Goal: Information Seeking & Learning: Learn about a topic

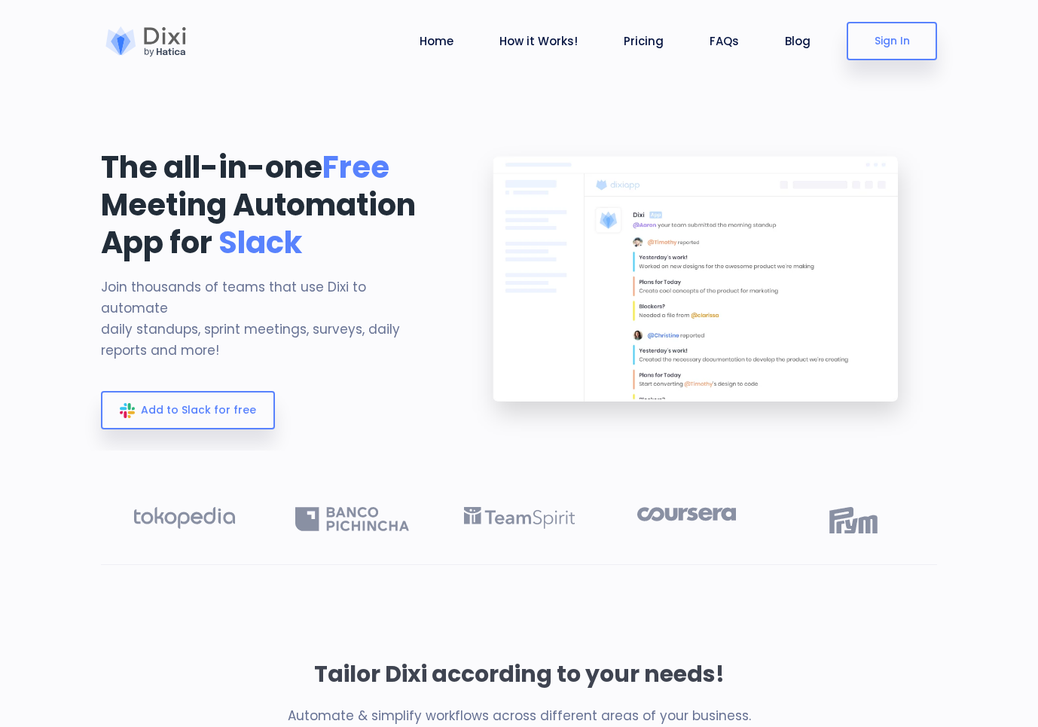
scroll to position [29, 0]
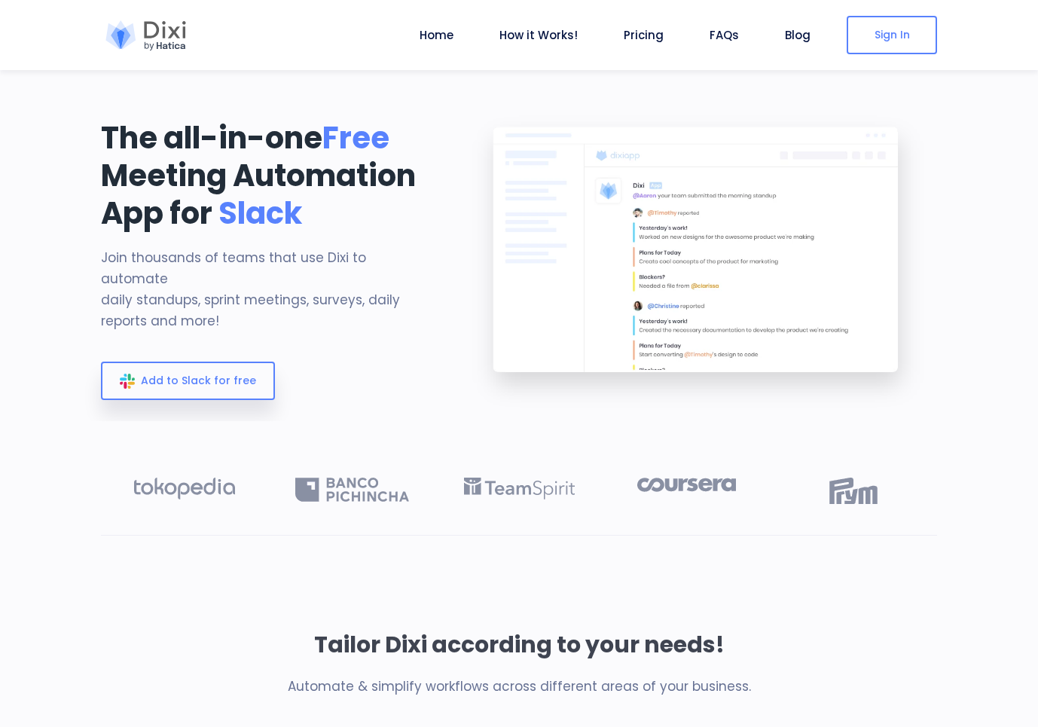
click at [617, 32] on ul "Home How it Works! Pricing FAQs Blog Logout" at bounding box center [614, 35] width 403 height 70
click at [644, 33] on link "Pricing" at bounding box center [643, 34] width 52 height 17
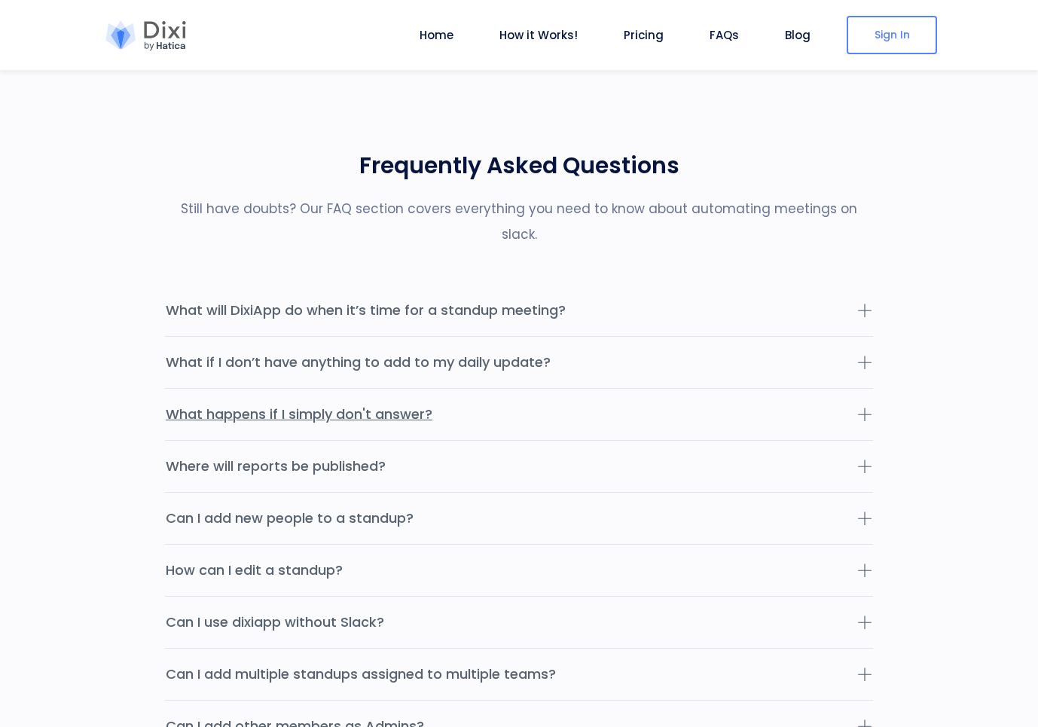
scroll to position [4529, 0]
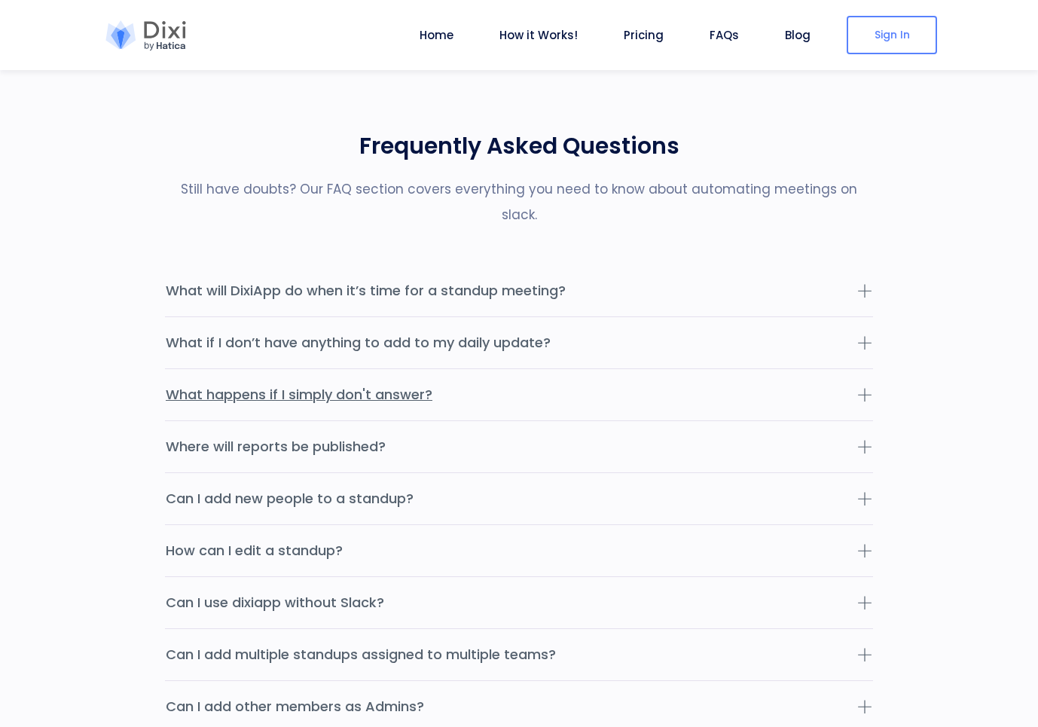
click at [623, 369] on button "What happens if I simply don't answer?" at bounding box center [519, 394] width 708 height 51
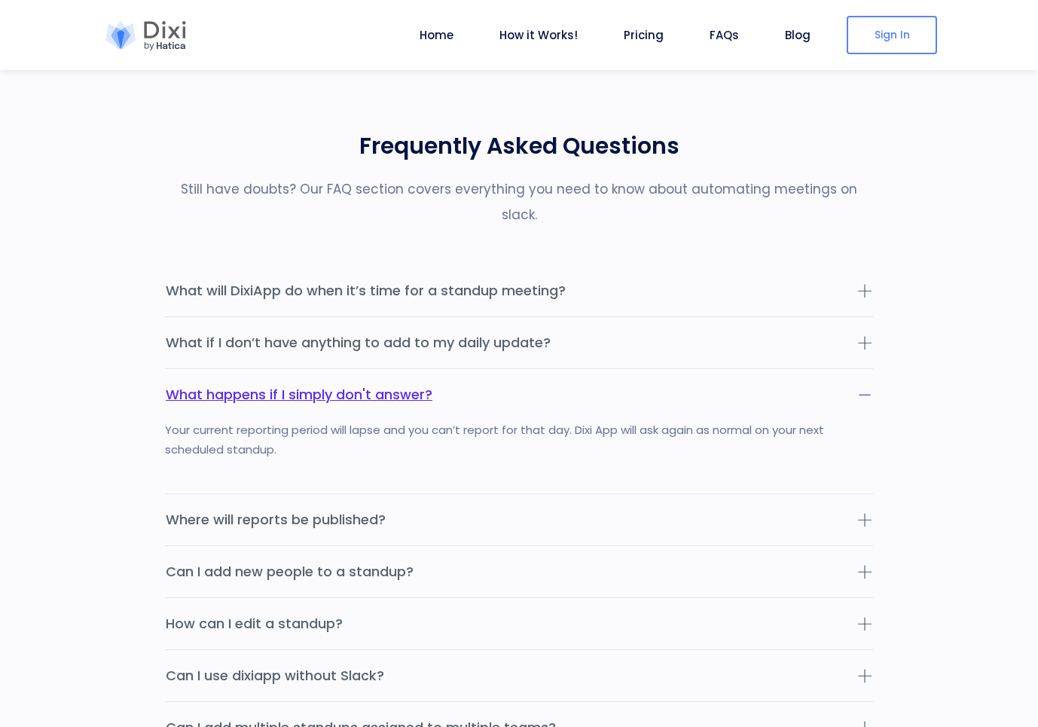
click at [623, 369] on button "What happens if I simply don't answer?" at bounding box center [519, 394] width 708 height 51
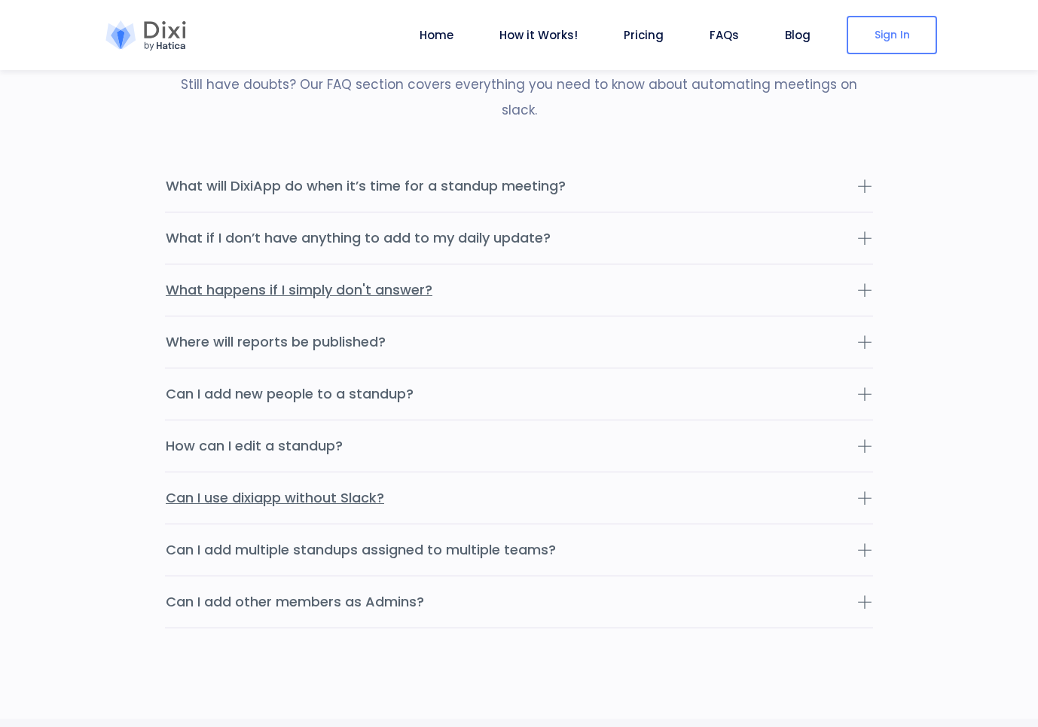
scroll to position [4643, 0]
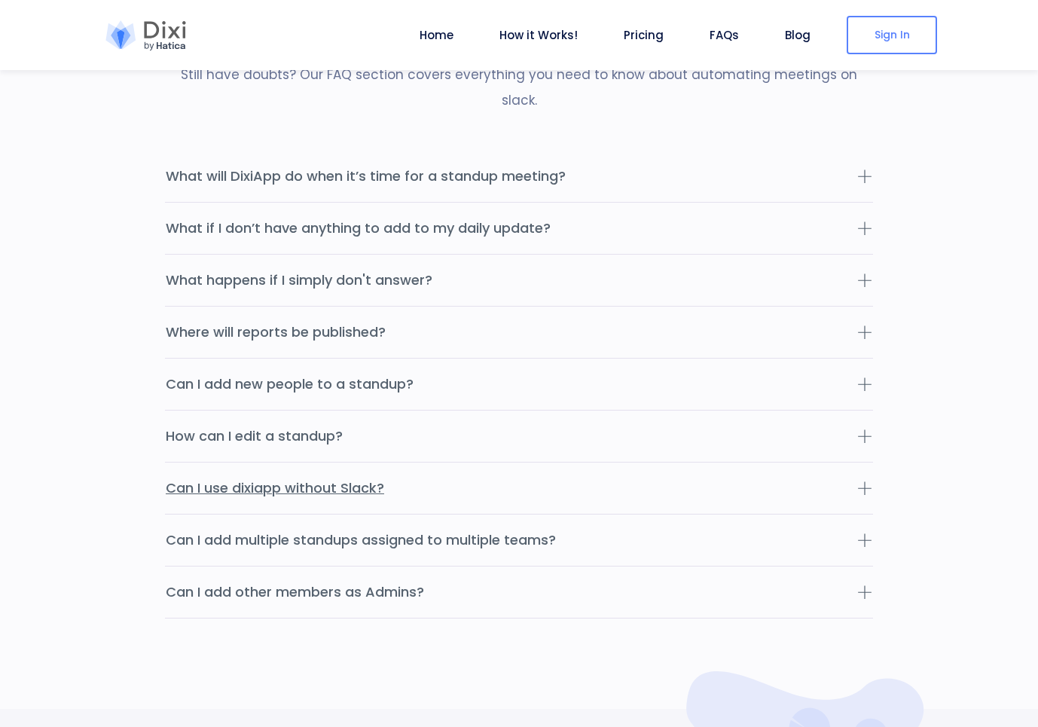
click at [633, 462] on button "Can I use dixiapp without Slack?" at bounding box center [519, 487] width 708 height 51
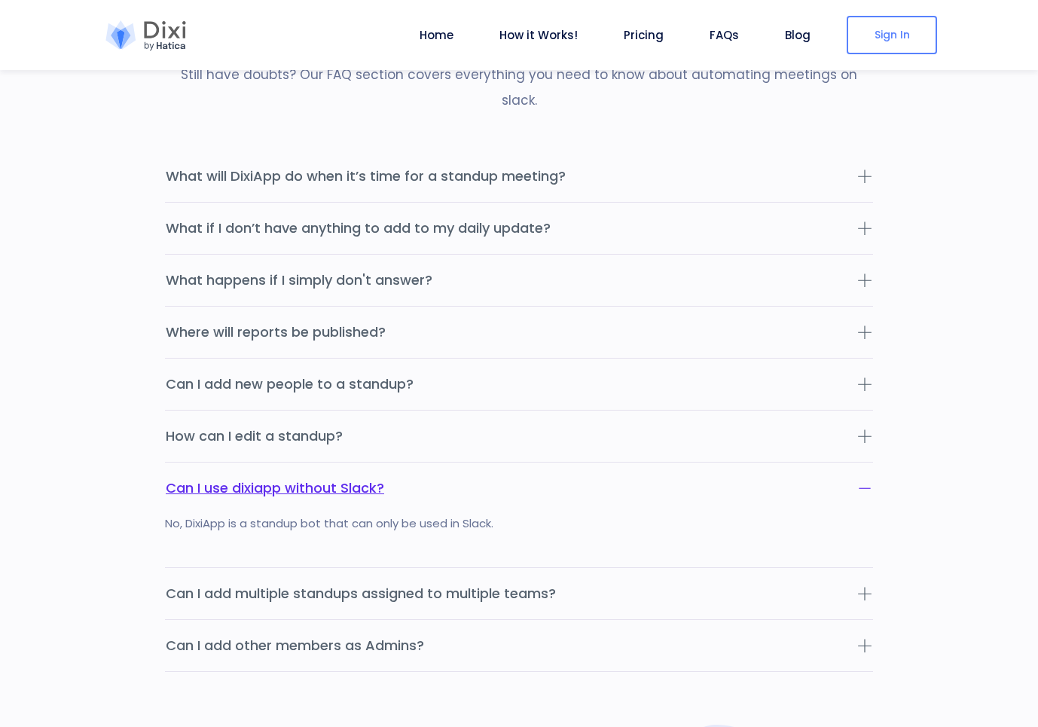
click at [633, 462] on button "Can I use dixiapp without Slack?" at bounding box center [519, 487] width 708 height 51
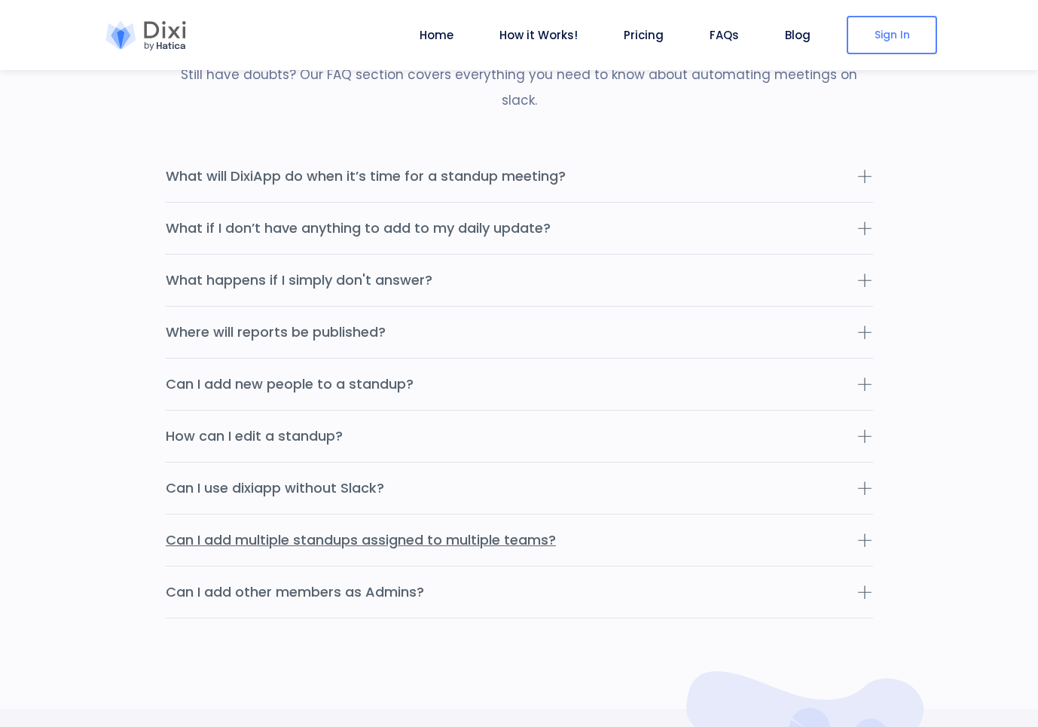
click at [627, 514] on button "Can I add multiple standups assigned to multiple teams?" at bounding box center [519, 539] width 708 height 51
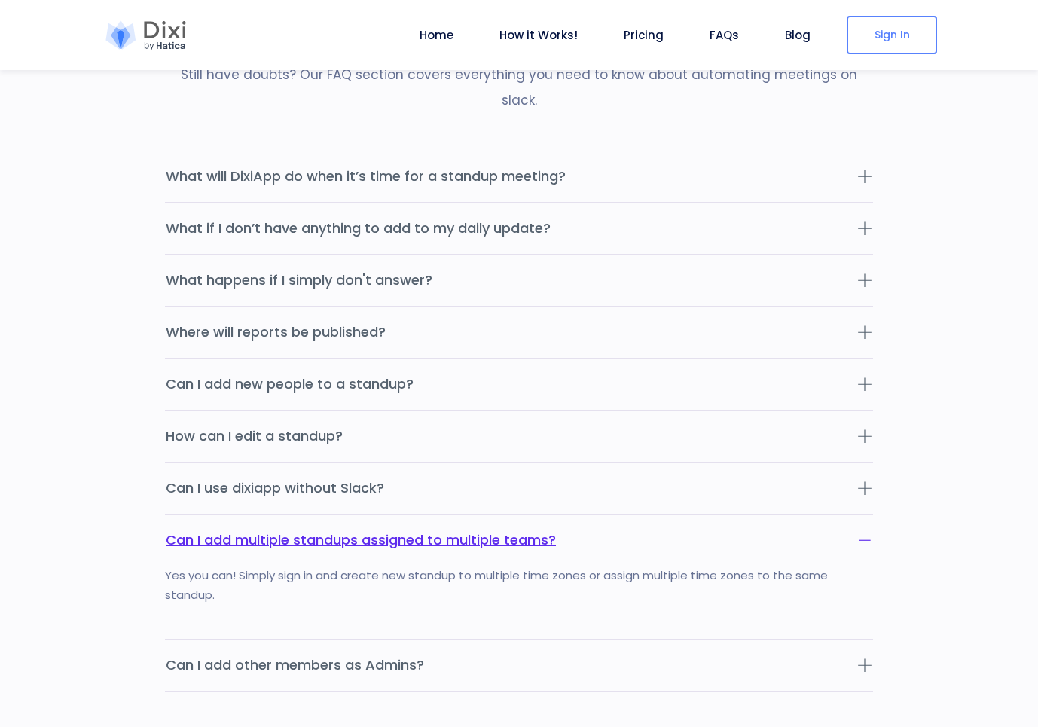
click at [629, 514] on button "Can I add multiple standups assigned to multiple teams?" at bounding box center [519, 539] width 708 height 51
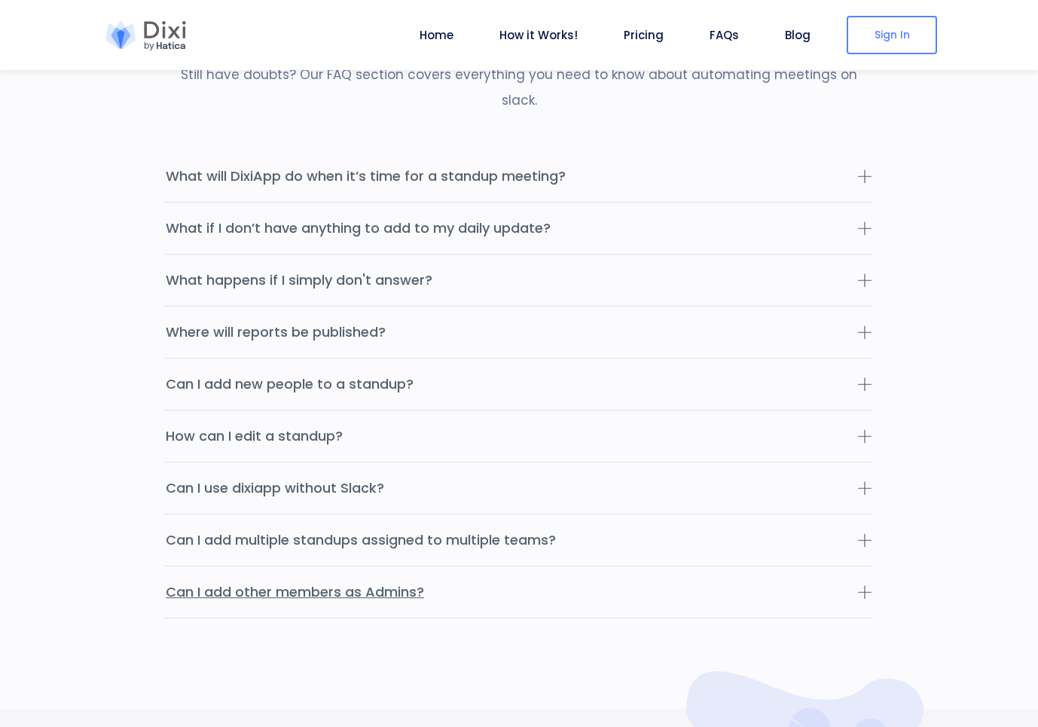
click at [605, 566] on button "Can I add other members as Admins?" at bounding box center [519, 591] width 708 height 51
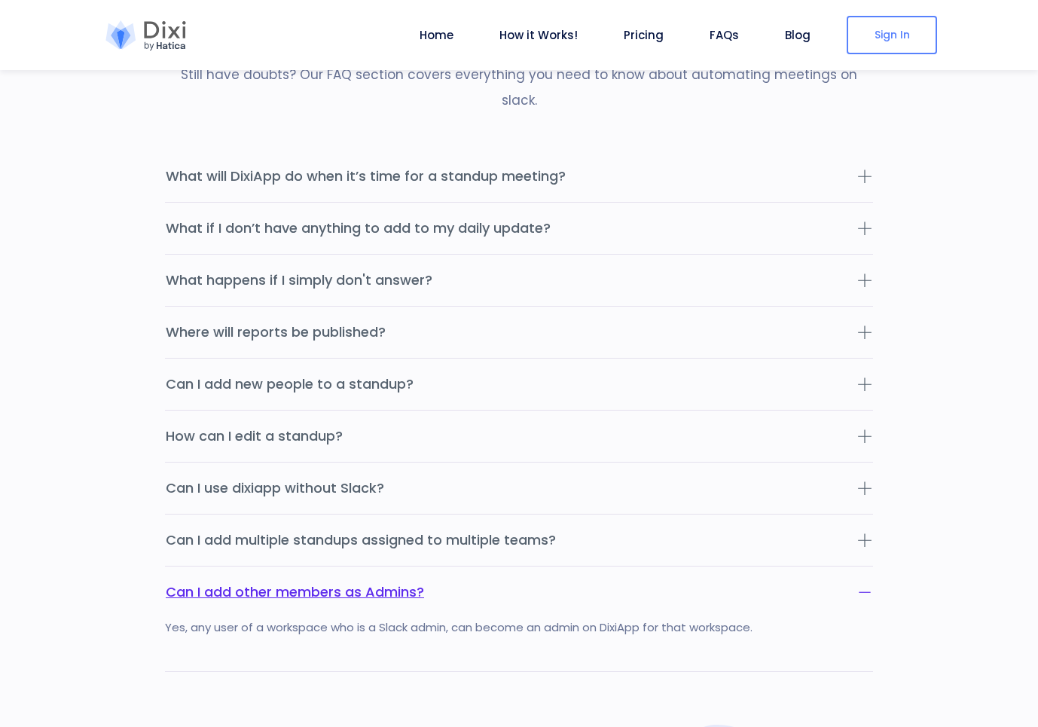
click at [605, 566] on button "Can I add other members as Admins?" at bounding box center [519, 591] width 708 height 51
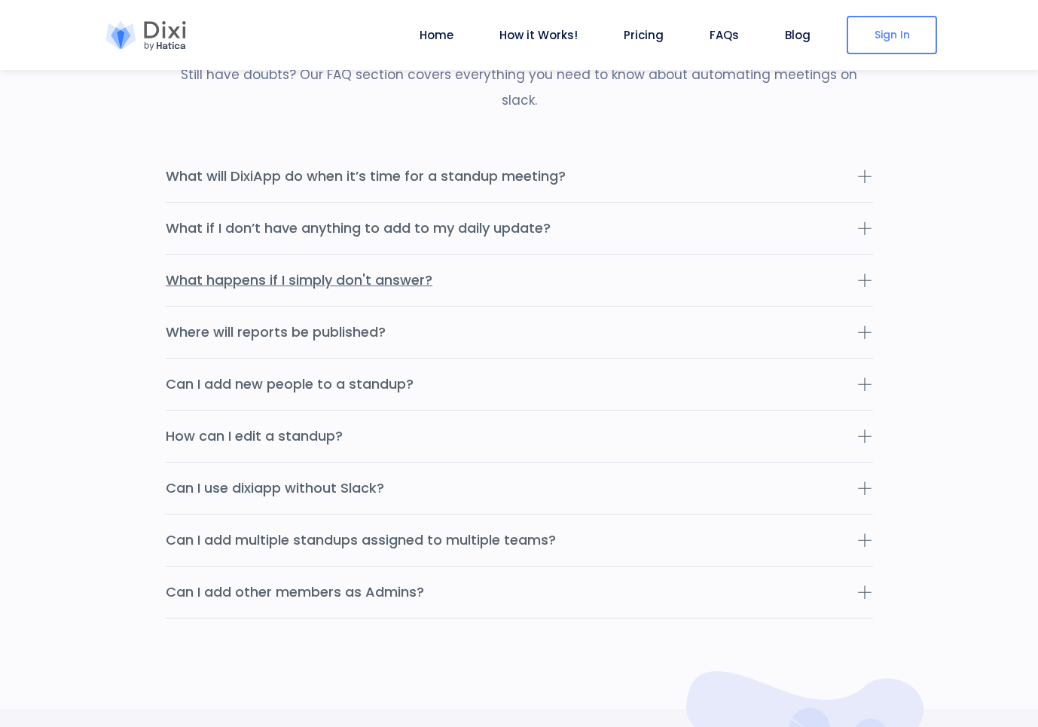
click at [522, 271] on button "What happens if I simply don't answer?" at bounding box center [519, 280] width 708 height 51
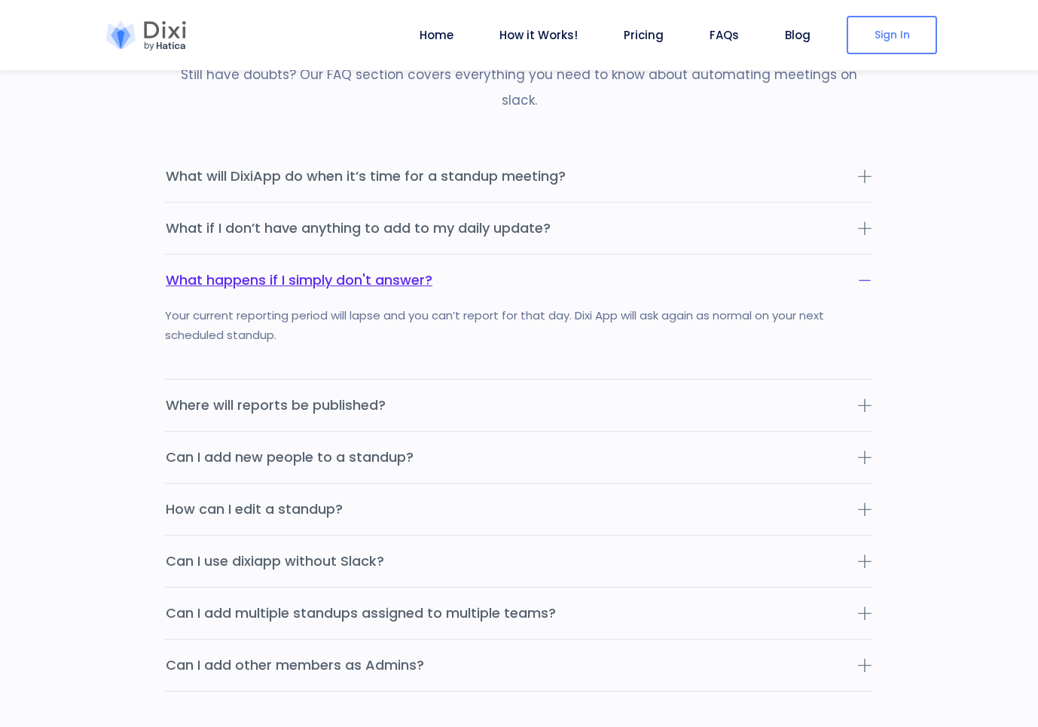
click at [524, 267] on button "What happens if I simply don't answer?" at bounding box center [519, 280] width 708 height 51
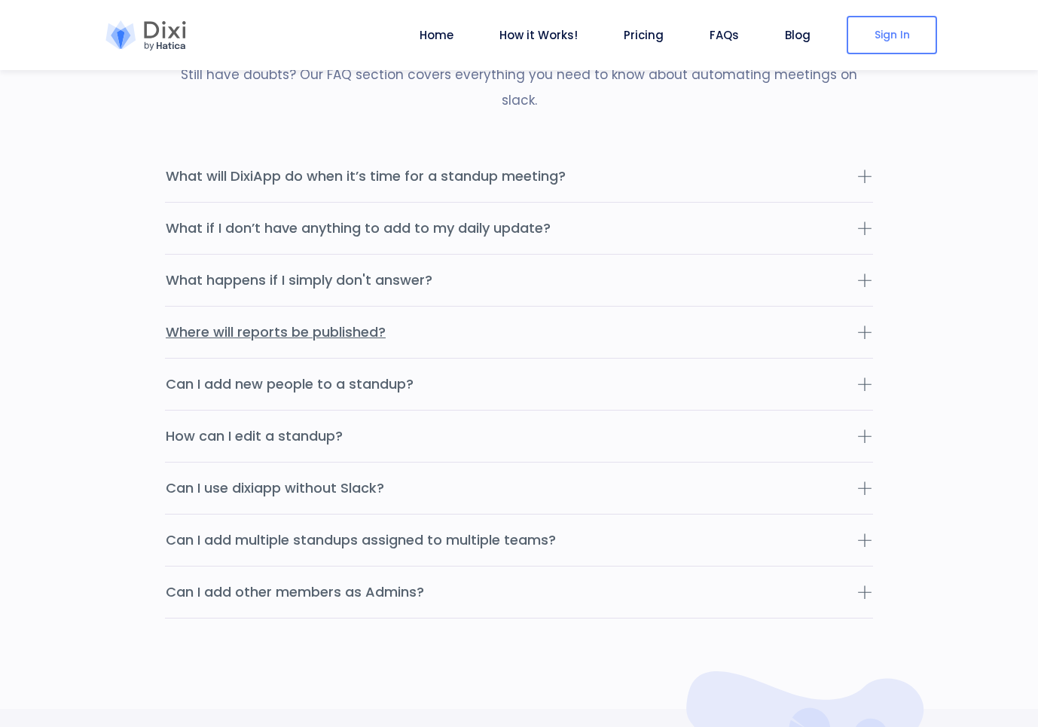
click at [517, 306] on button "Where will reports be published?" at bounding box center [519, 331] width 708 height 51
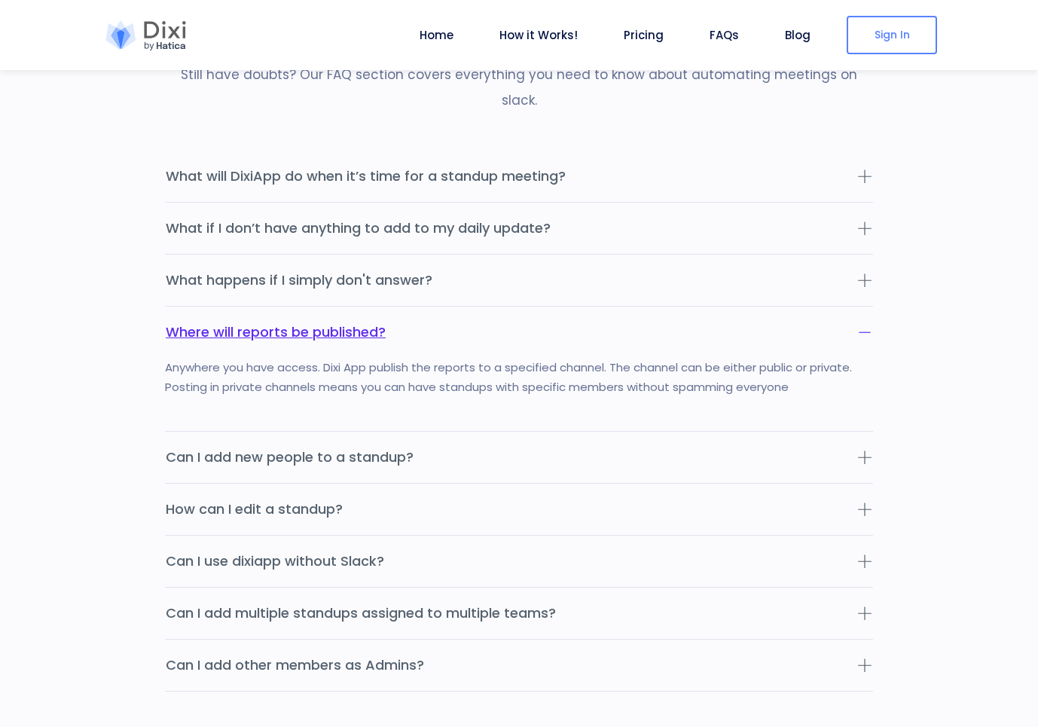
click at [517, 306] on button "Where will reports be published?" at bounding box center [519, 331] width 708 height 51
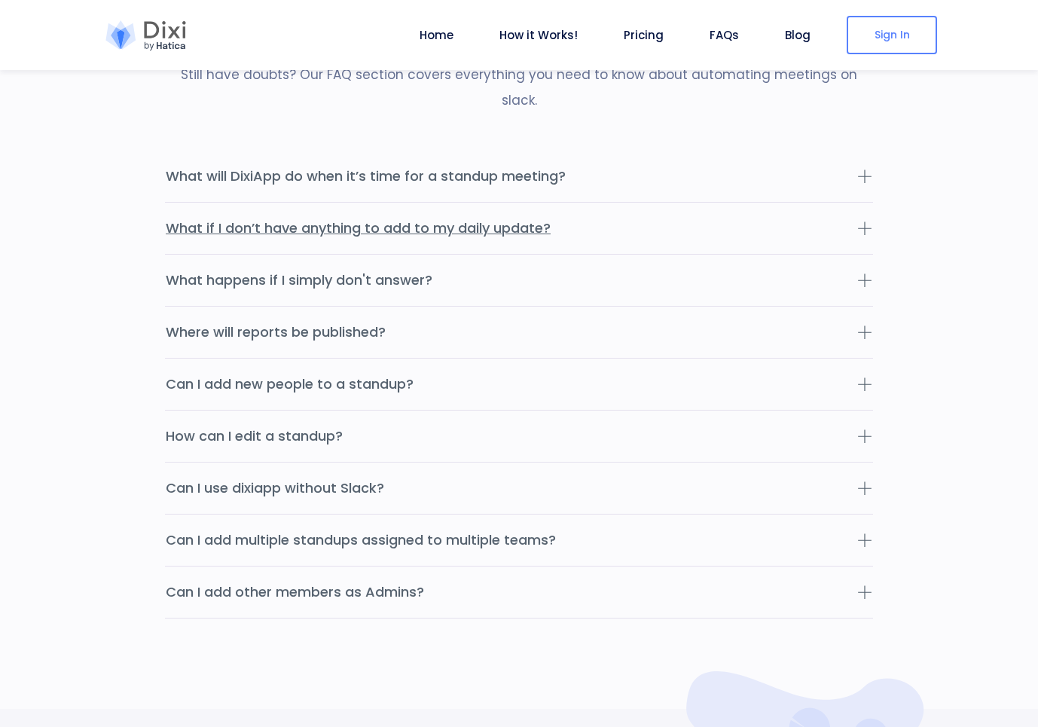
click at [533, 205] on button "What if I don’t have anything to add to my daily update?" at bounding box center [519, 228] width 708 height 51
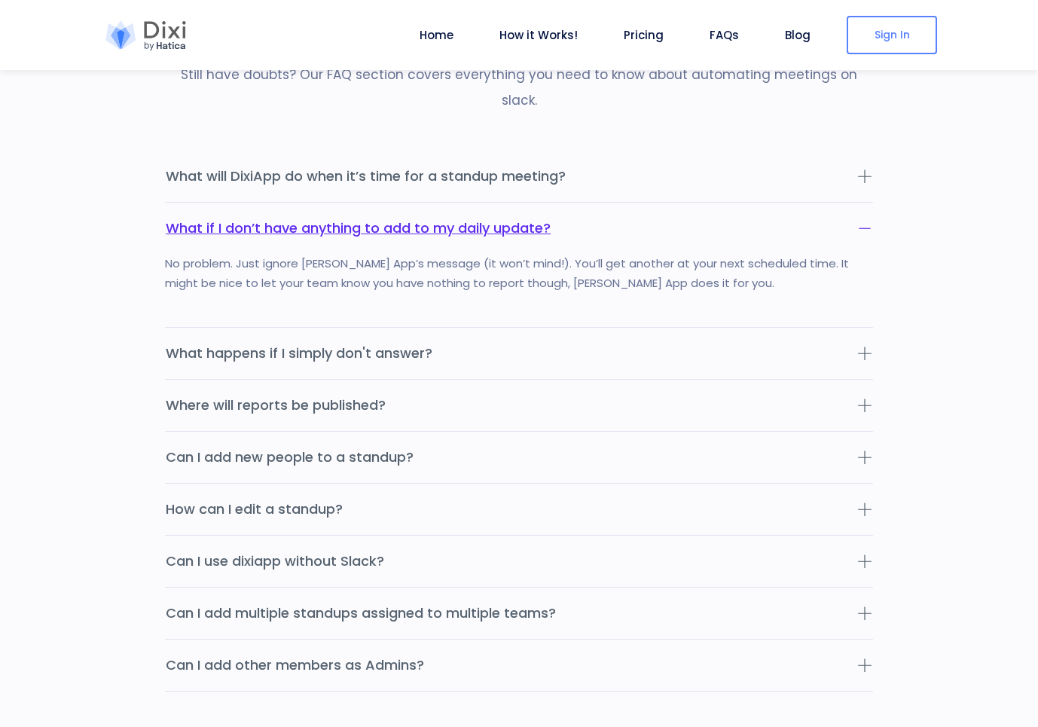
click at [588, 203] on button "What if I don’t have anything to add to my daily update?" at bounding box center [519, 228] width 708 height 51
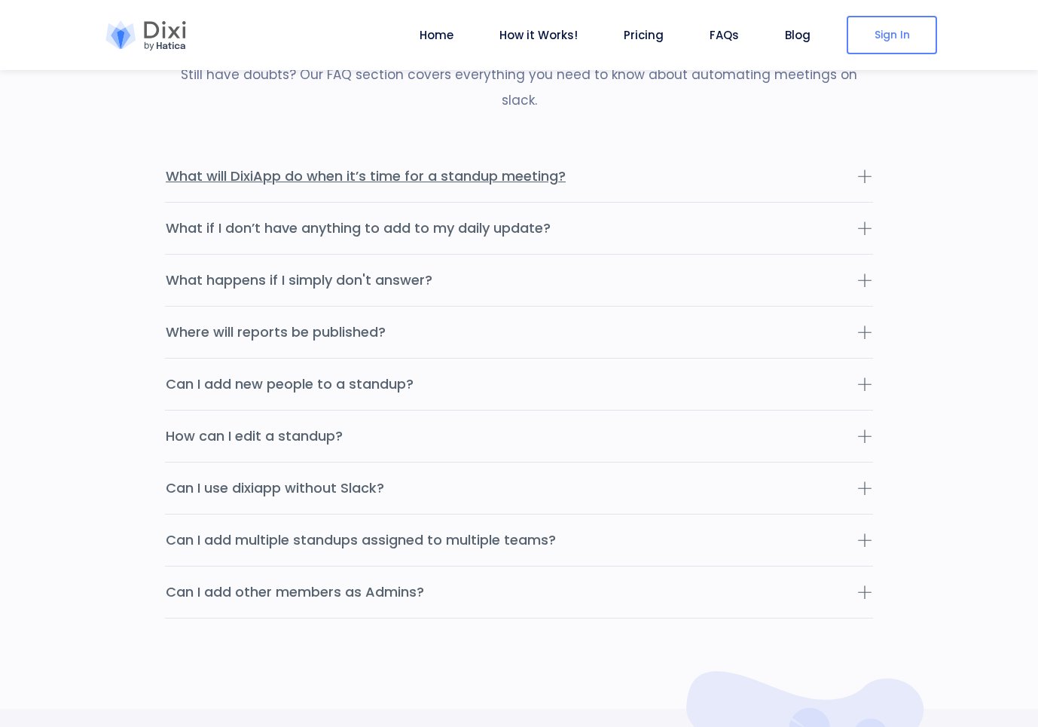
click at [575, 151] on button "What will DixiApp do when it’s time for a standup meeting?" at bounding box center [519, 176] width 708 height 51
click at [556, 151] on button "What will DixiApp do when it’s time for a standup meeting?" at bounding box center [519, 176] width 708 height 51
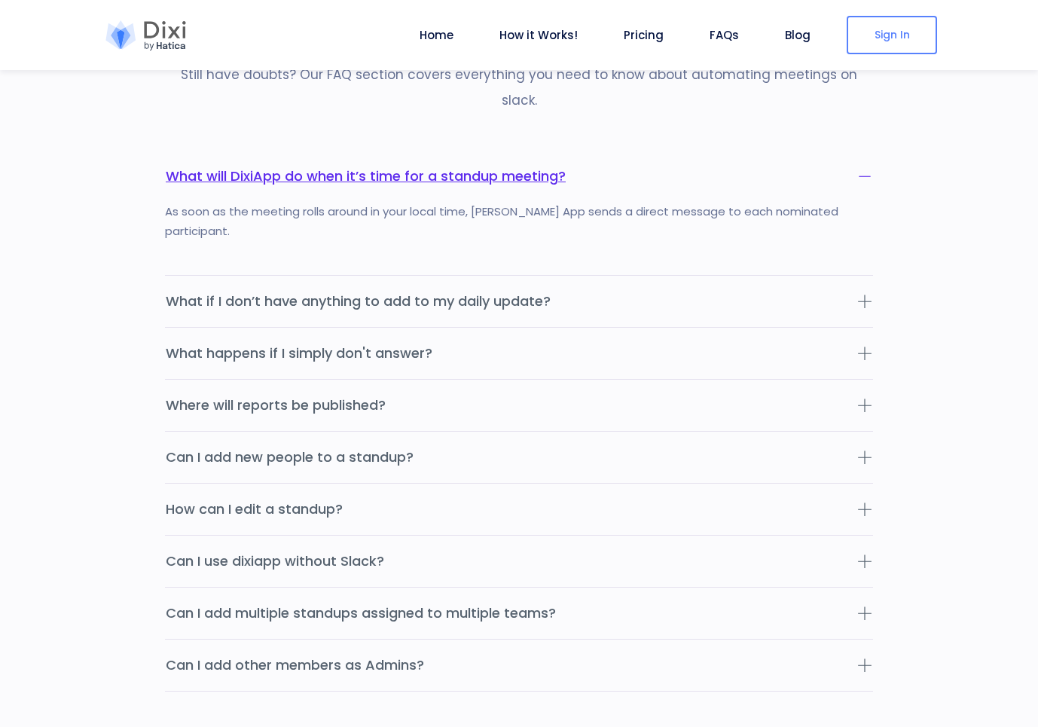
click at [556, 151] on button "What will DixiApp do when it’s time for a standup meeting?" at bounding box center [519, 176] width 708 height 51
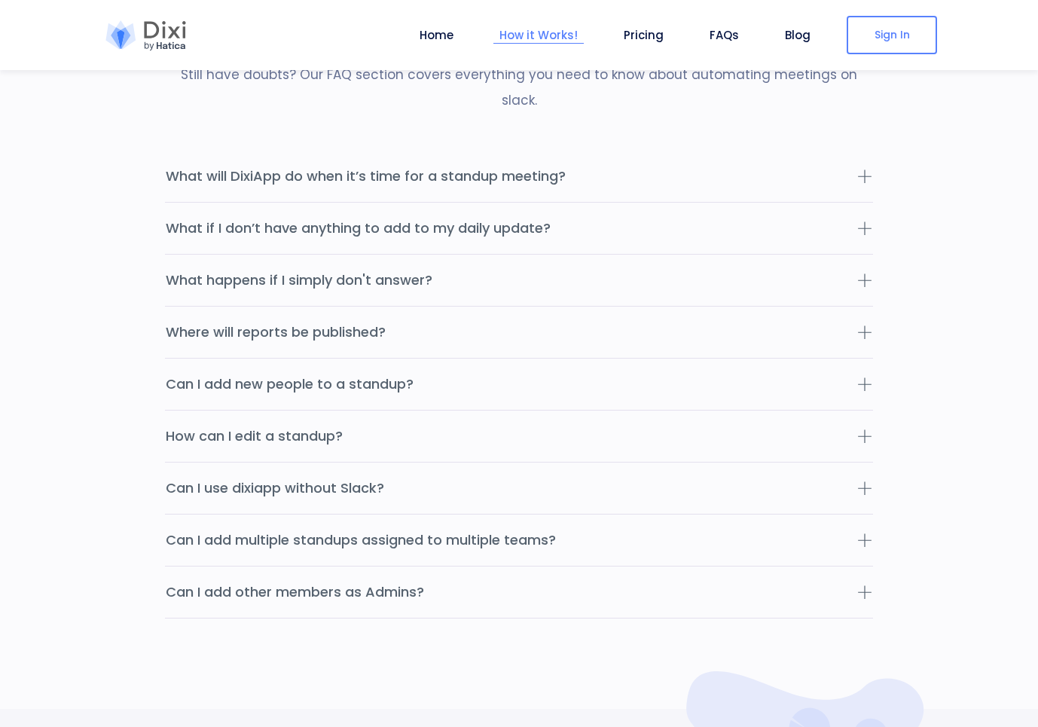
click at [540, 33] on link "How it Works!" at bounding box center [538, 34] width 90 height 17
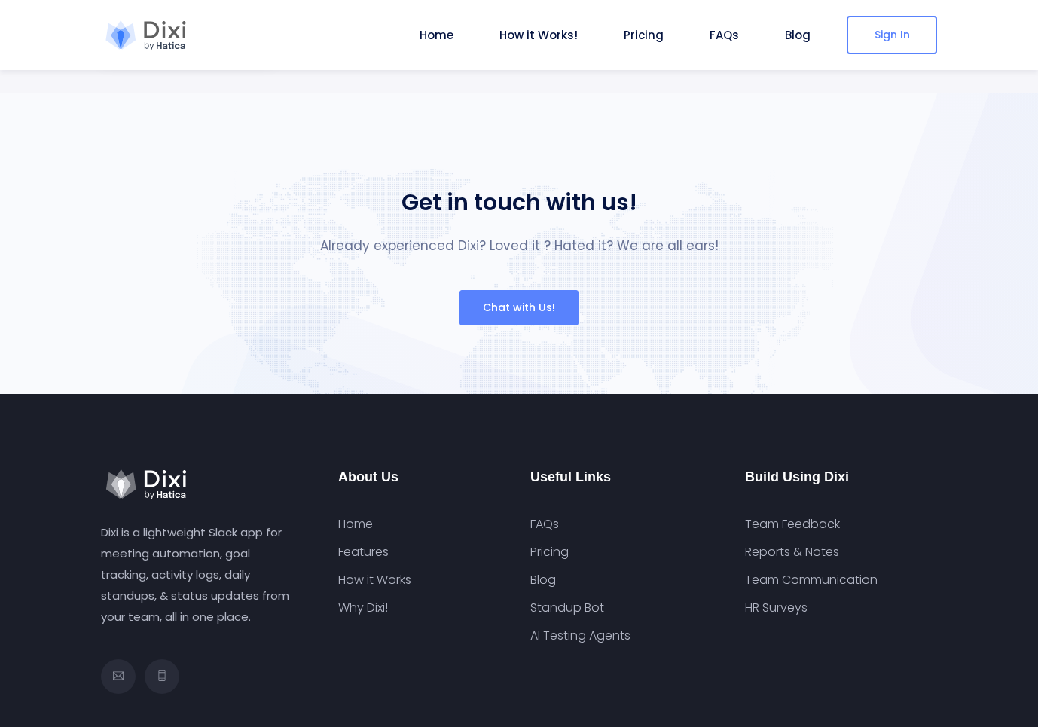
scroll to position [5526, 0]
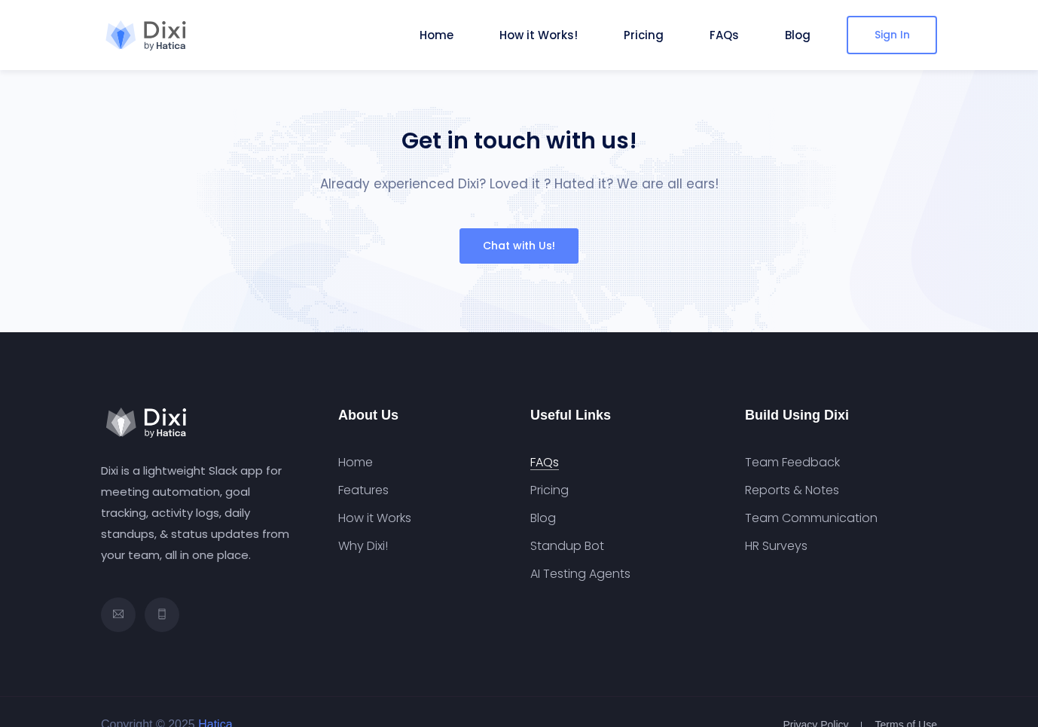
click at [547, 455] on link "FAQs" at bounding box center [544, 462] width 29 height 15
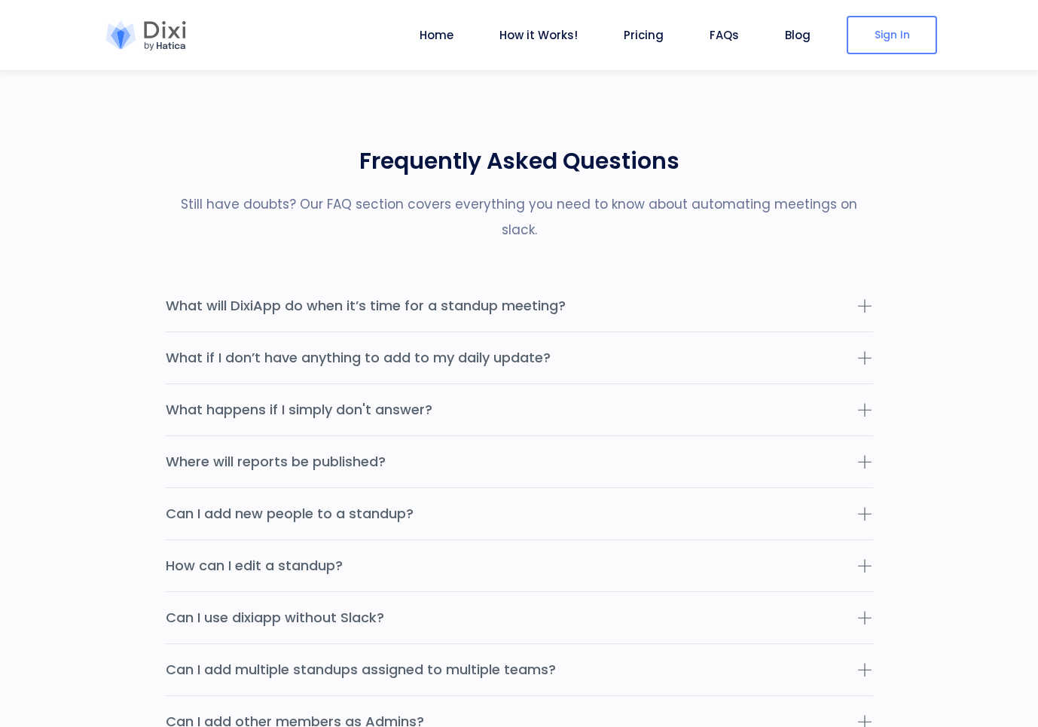
scroll to position [4115, 0]
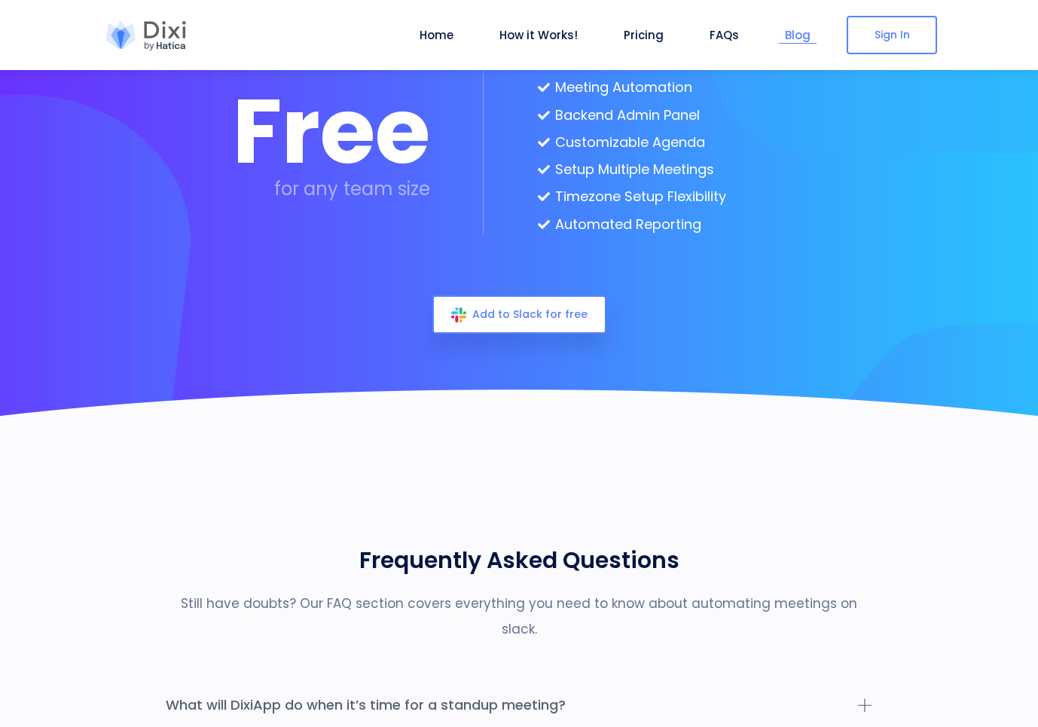
click at [796, 35] on link "Blog" at bounding box center [798, 34] width 38 height 17
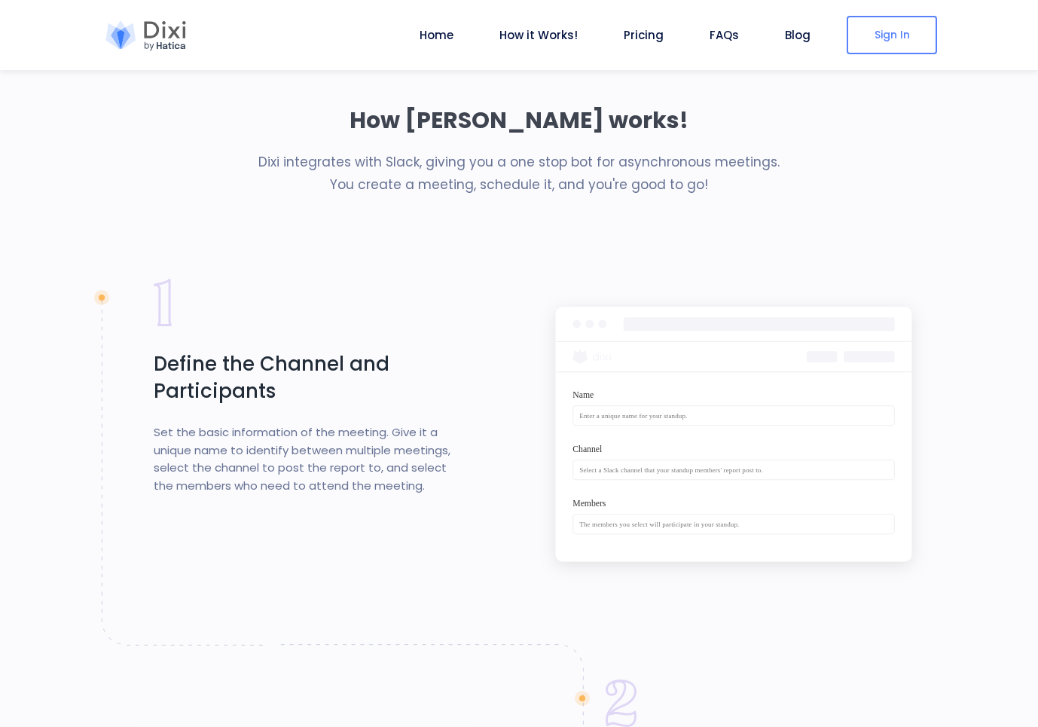
scroll to position [791, 0]
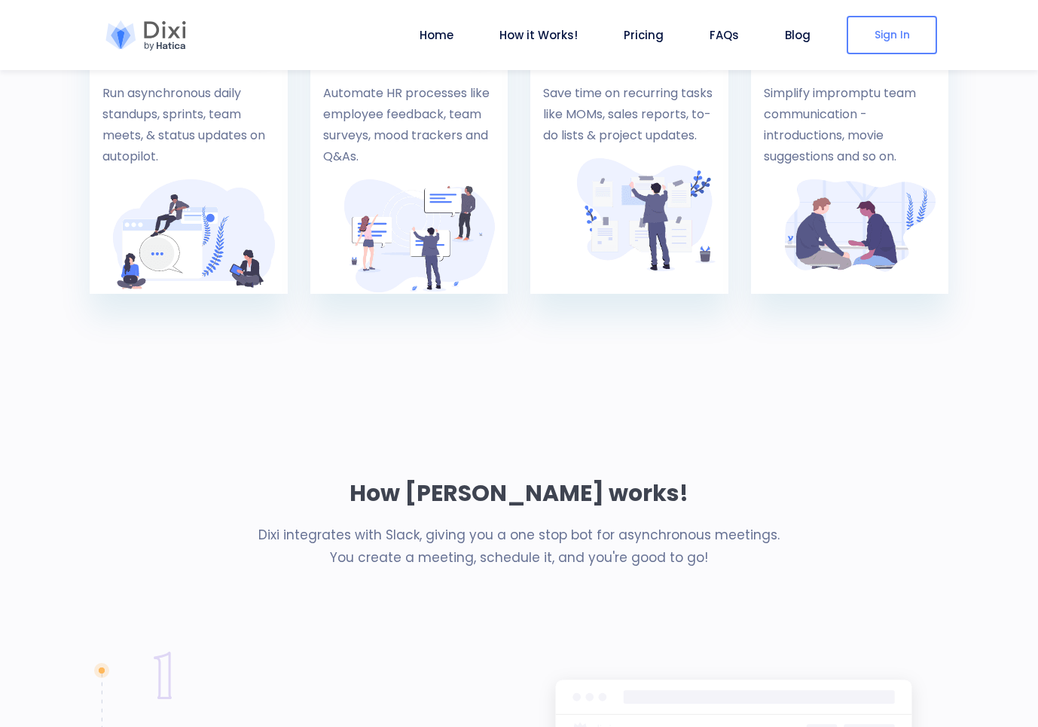
scroll to position [3901, 0]
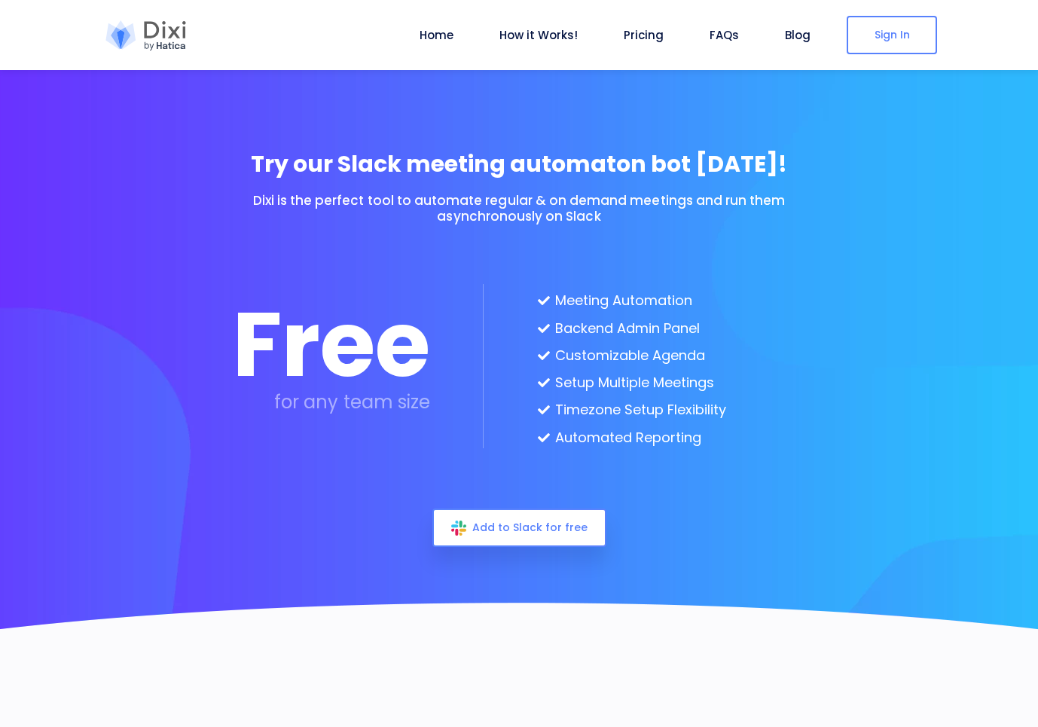
scroll to position [29, 0]
